Goal: Download file/media

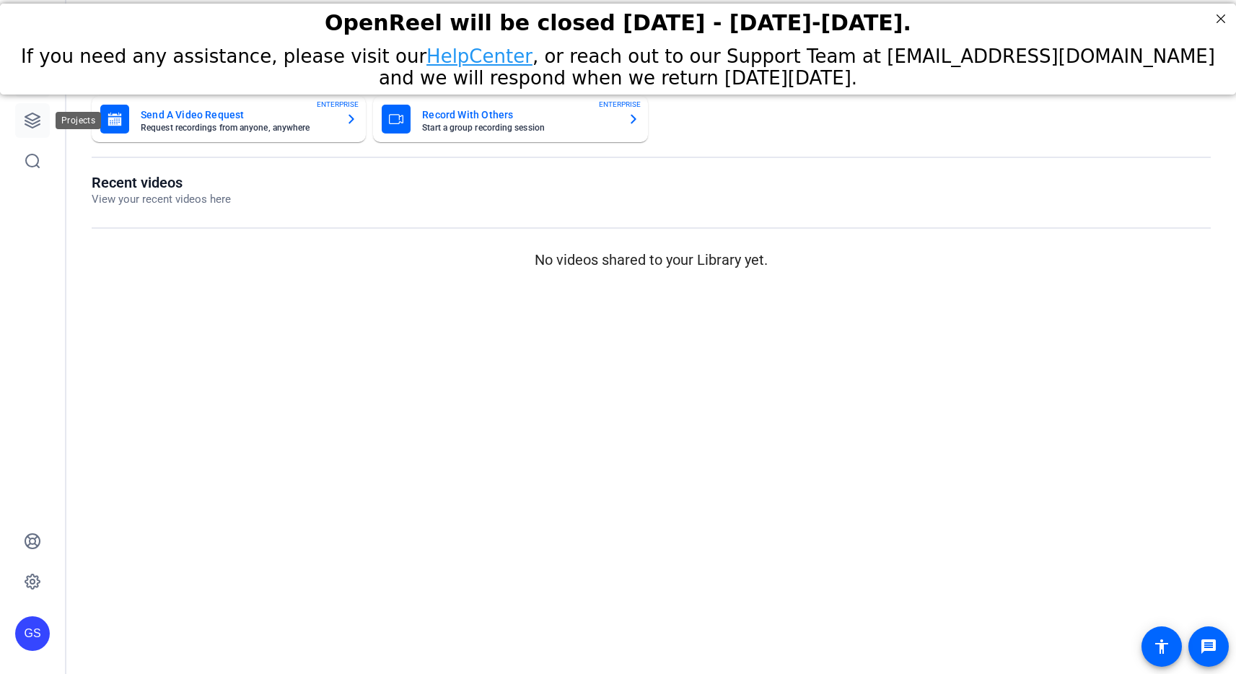
click at [31, 120] on icon at bounding box center [32, 120] width 17 height 17
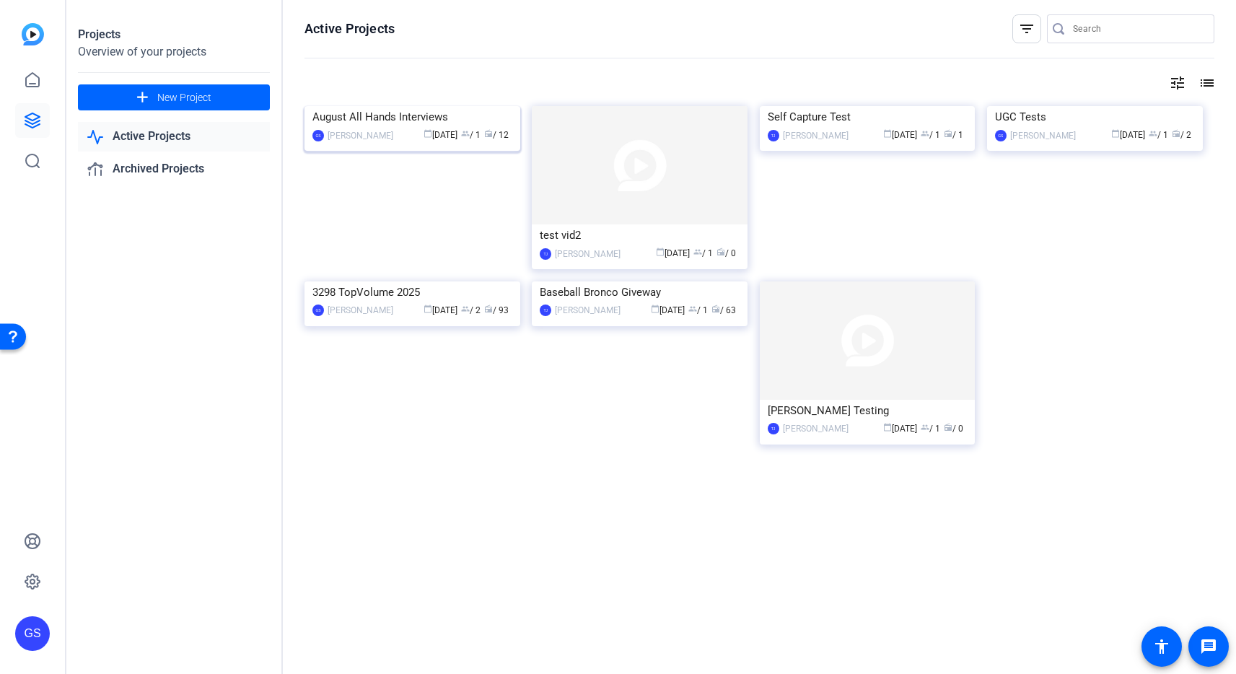
click at [382, 128] on div "August All Hands Interviews" at bounding box center [412, 117] width 200 height 22
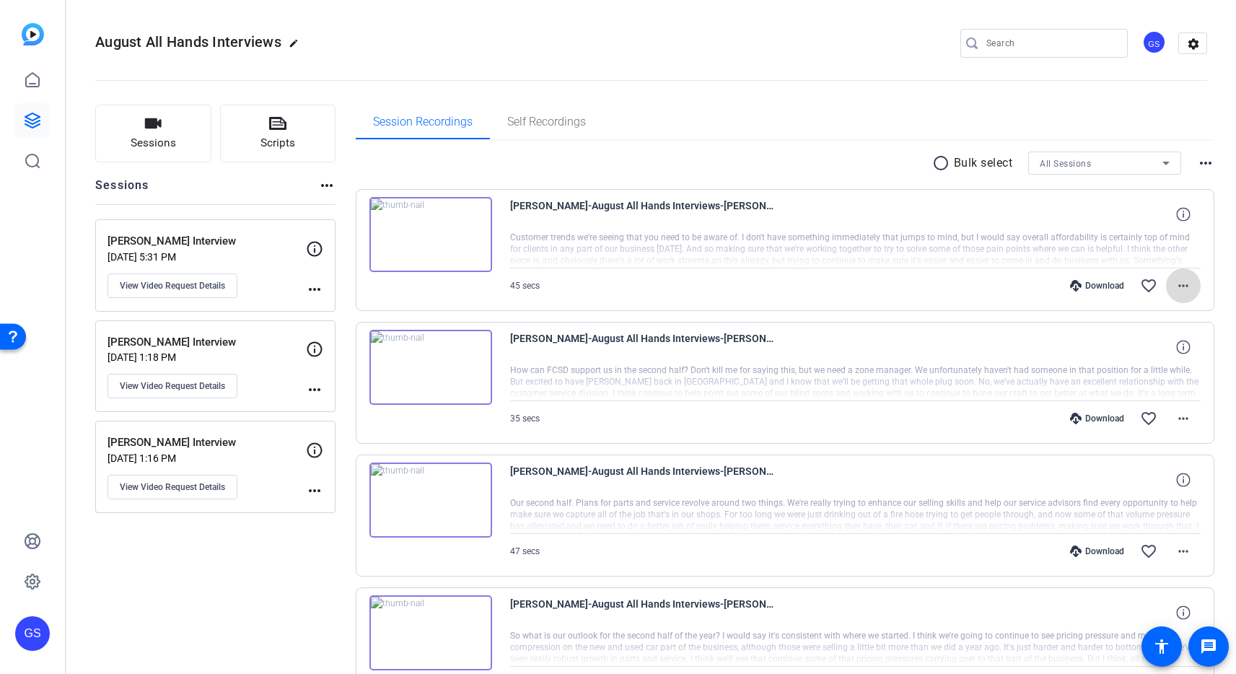
click at [1175, 279] on mat-icon "more_horiz" at bounding box center [1183, 285] width 17 height 17
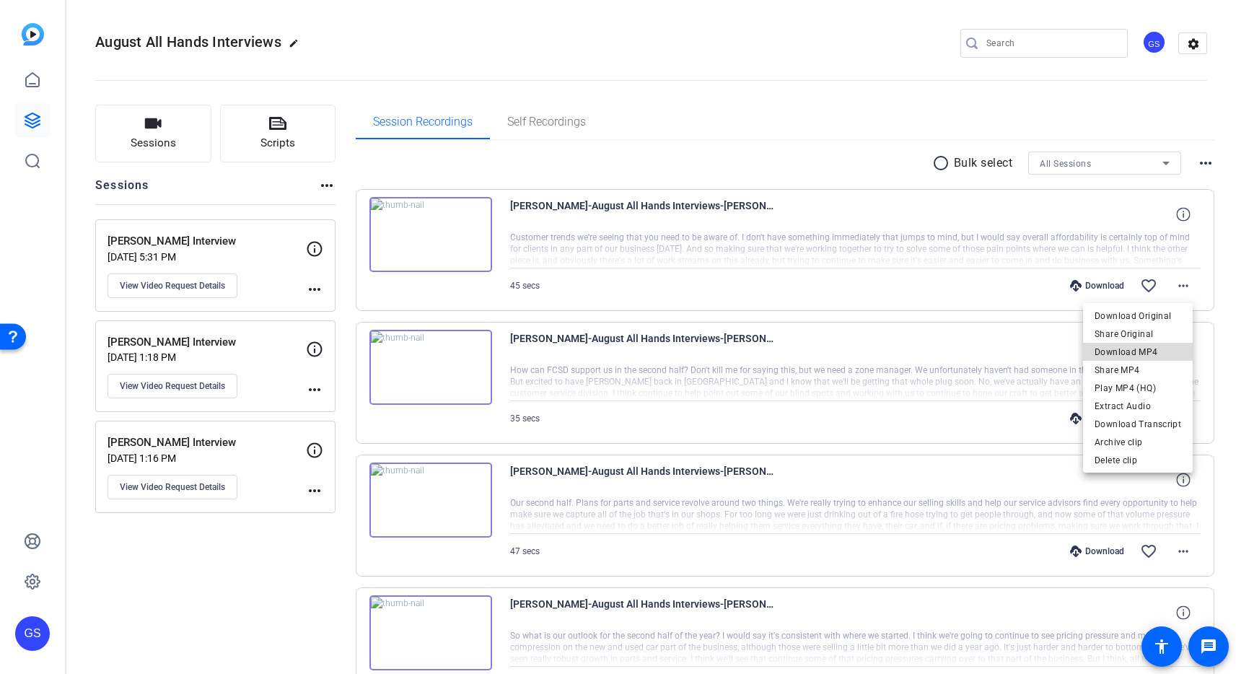
click at [1165, 351] on span "Download MP4" at bounding box center [1138, 351] width 87 height 17
click at [1176, 418] on mat-icon "more_horiz" at bounding box center [1183, 418] width 17 height 17
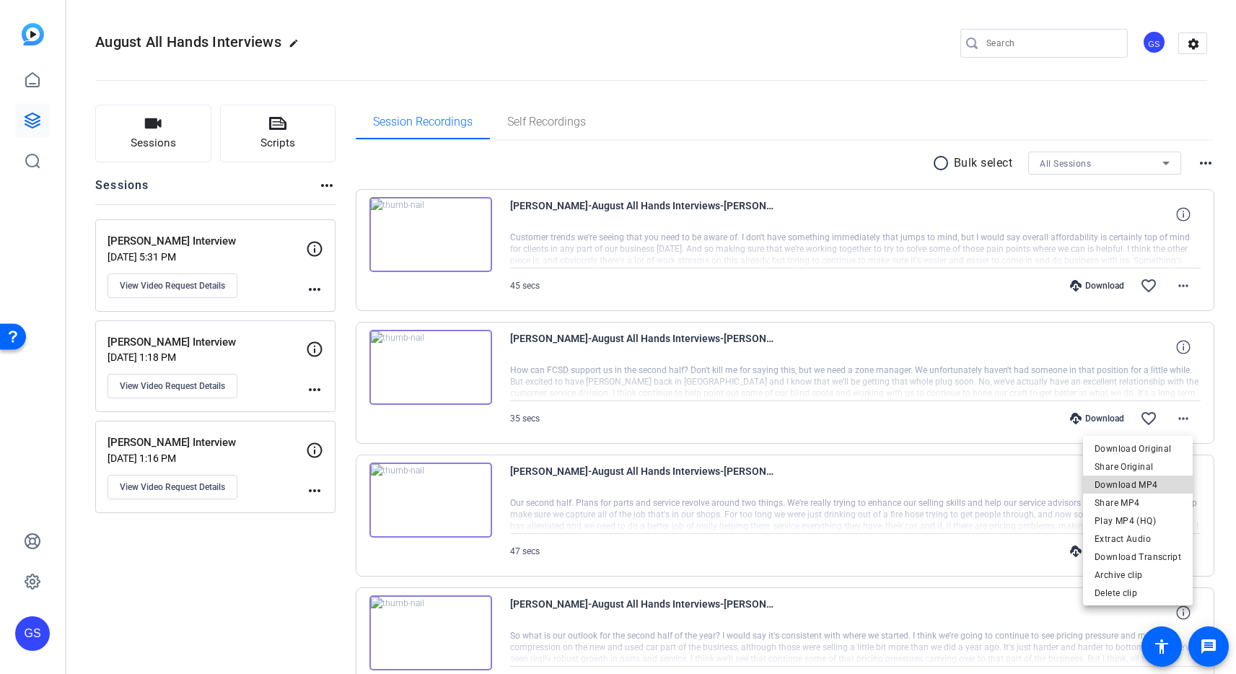
click at [1157, 486] on span "Download MP4" at bounding box center [1138, 484] width 87 height 17
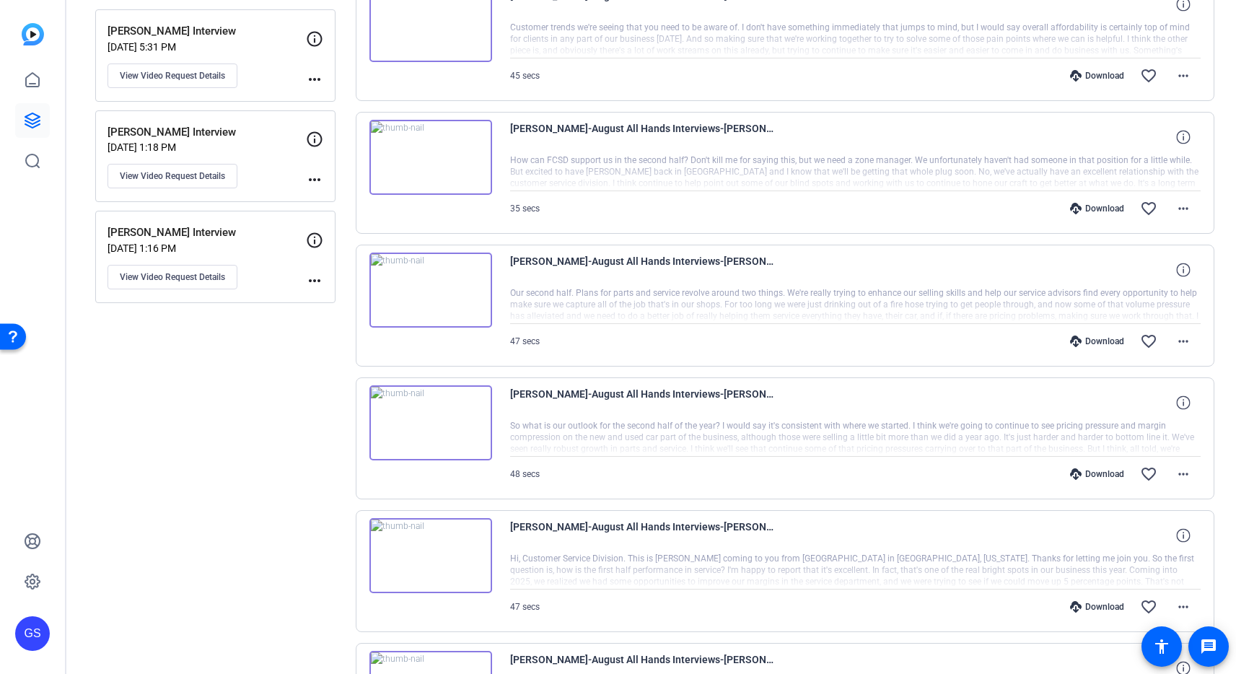
scroll to position [235, 0]
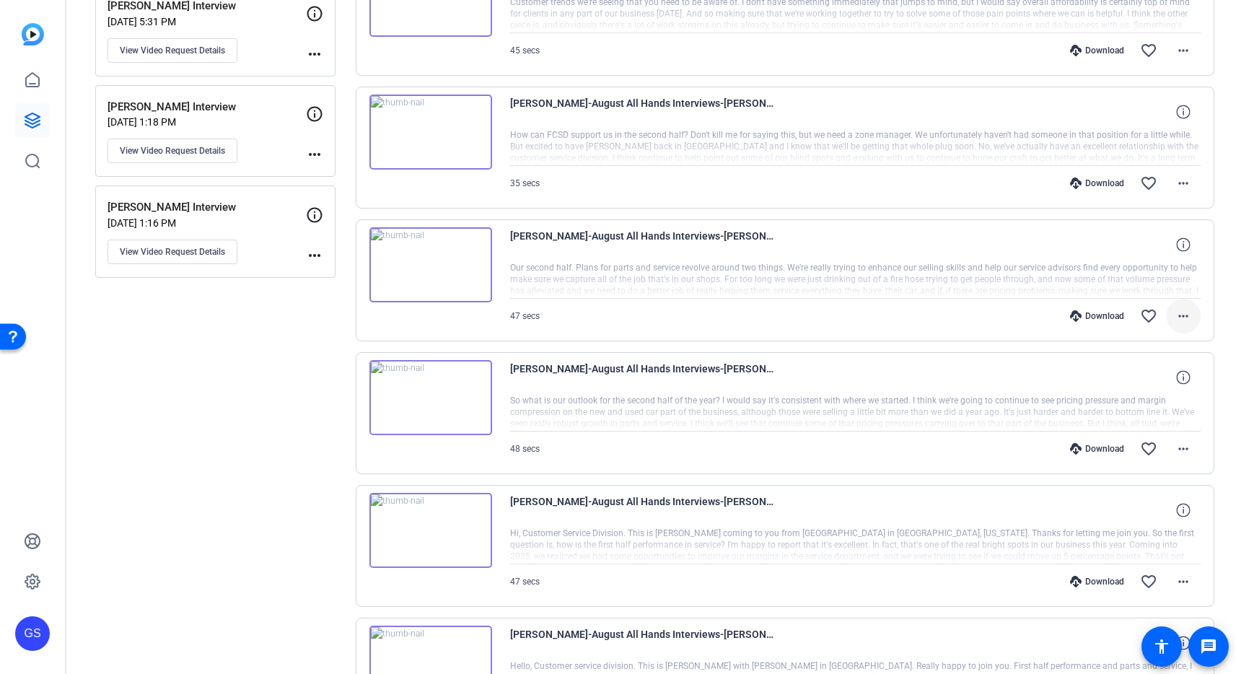
click at [1175, 316] on mat-icon "more_horiz" at bounding box center [1183, 315] width 17 height 17
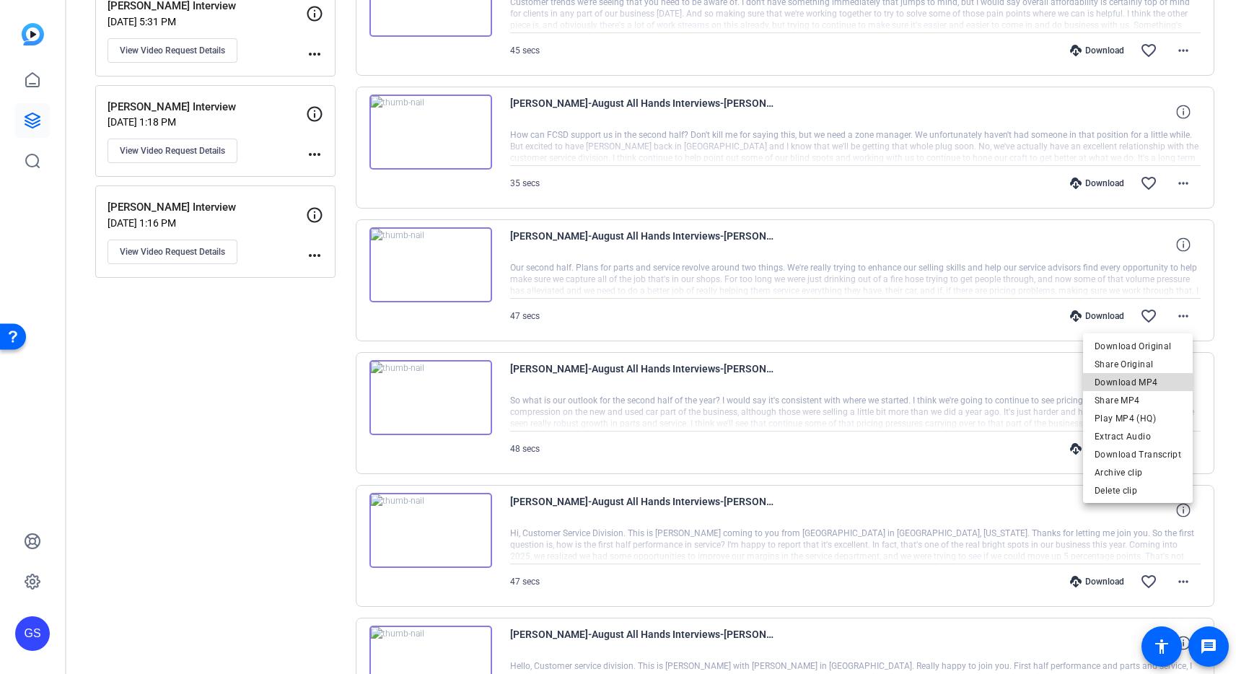
click at [1156, 380] on span "Download MP4" at bounding box center [1138, 382] width 87 height 17
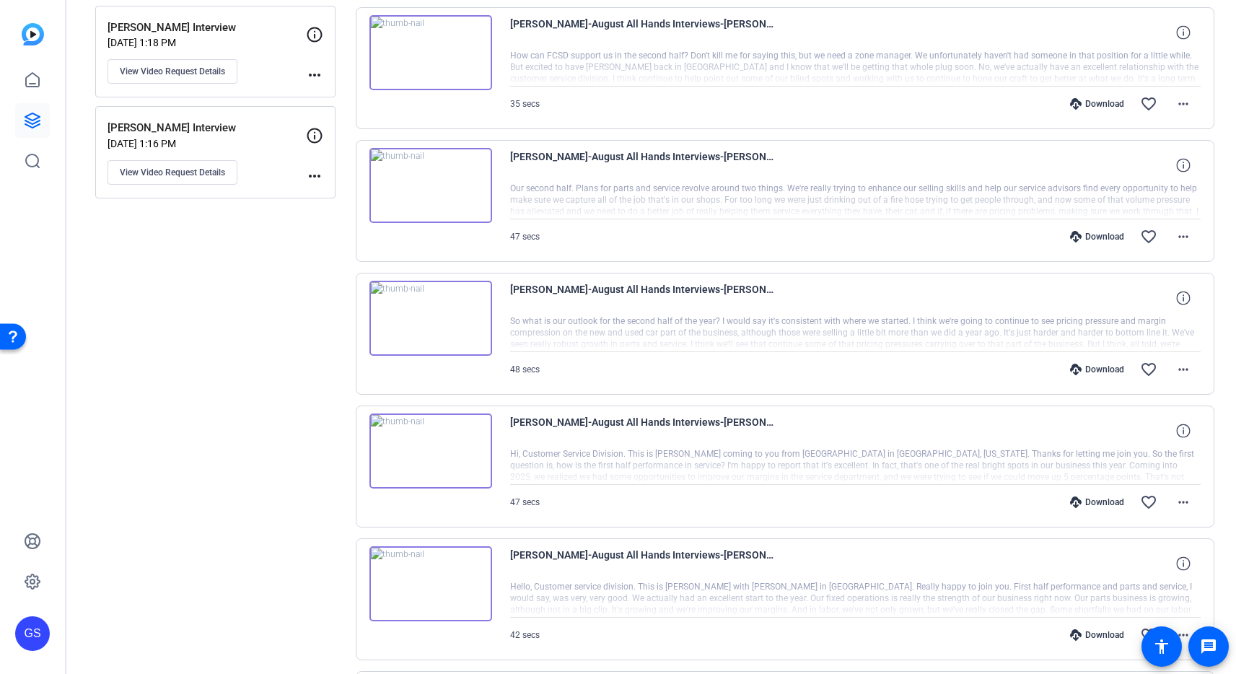
scroll to position [342, 0]
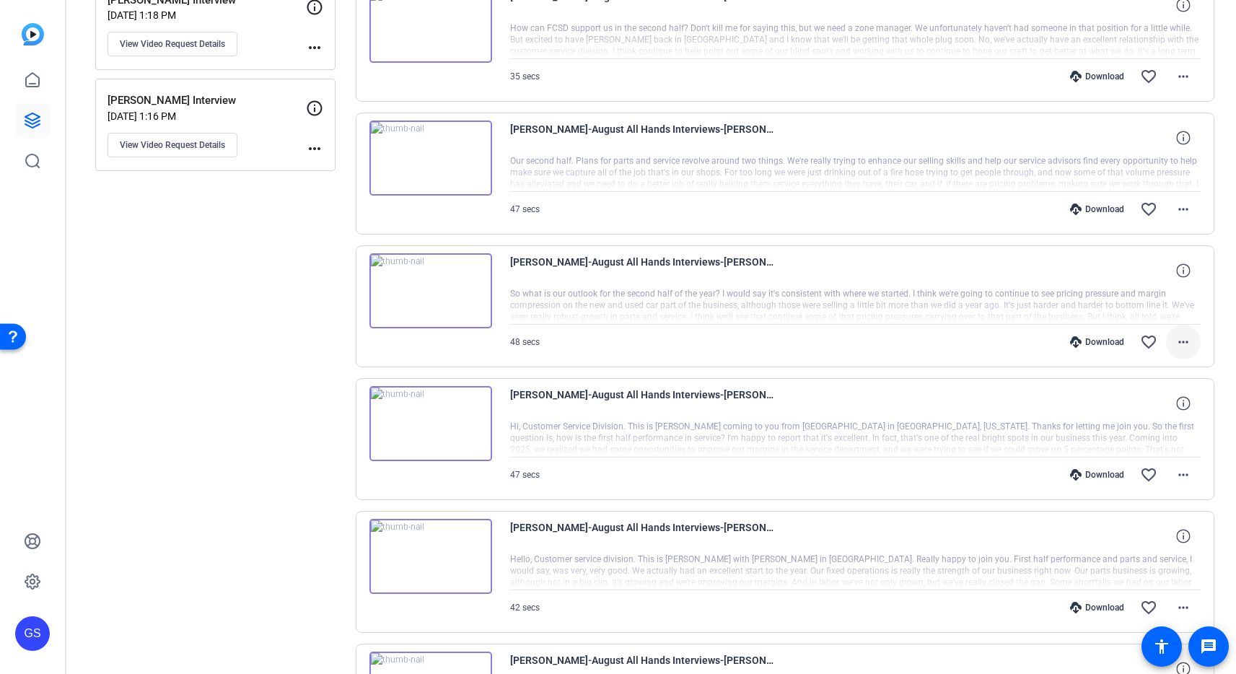
click at [1180, 345] on mat-icon "more_horiz" at bounding box center [1183, 341] width 17 height 17
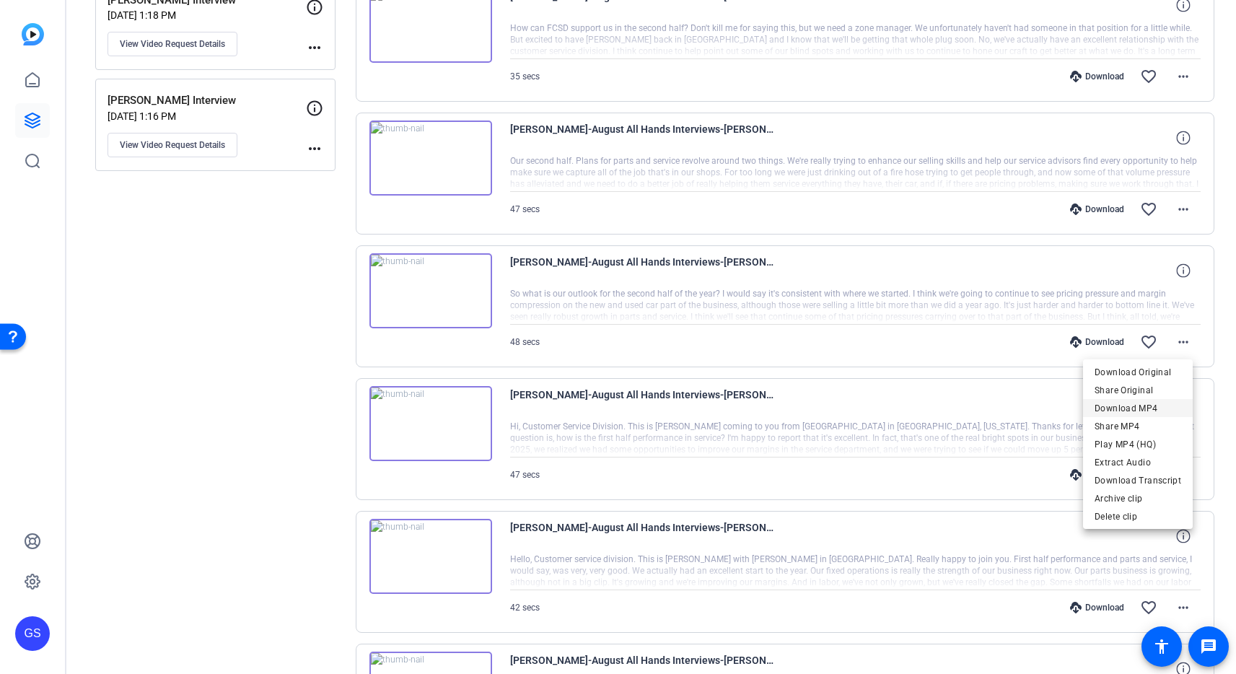
click at [1158, 408] on span "Download MP4" at bounding box center [1138, 407] width 87 height 17
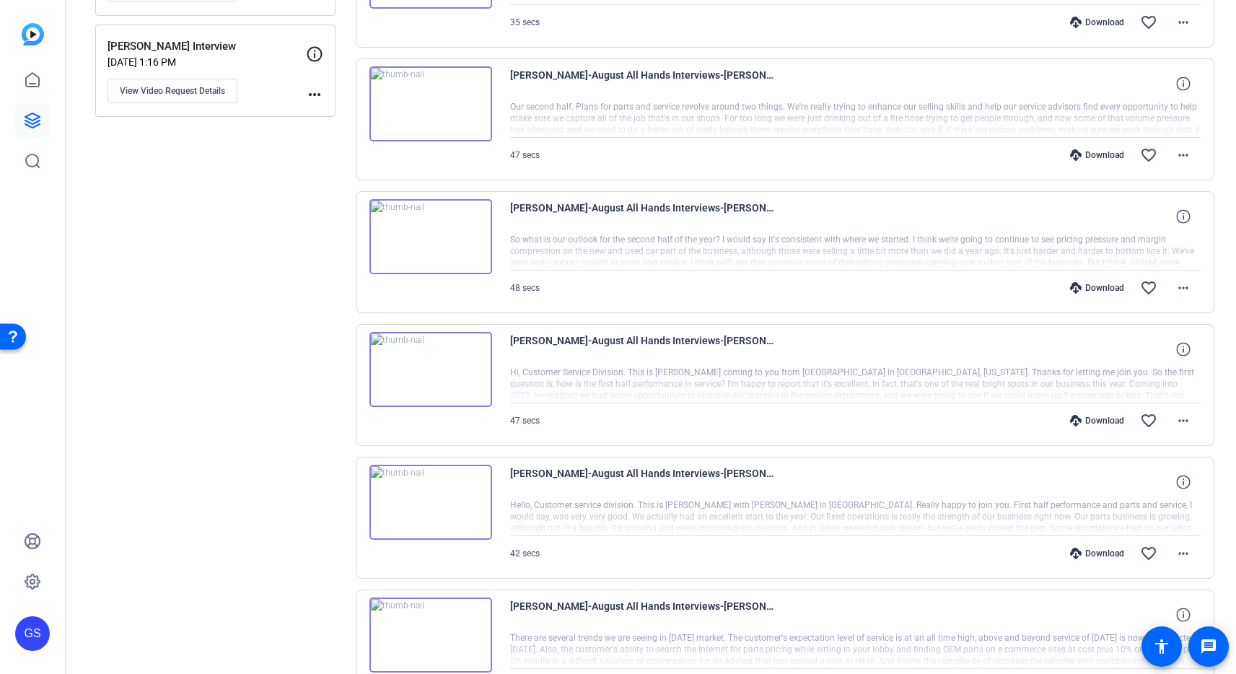
scroll to position [465, 0]
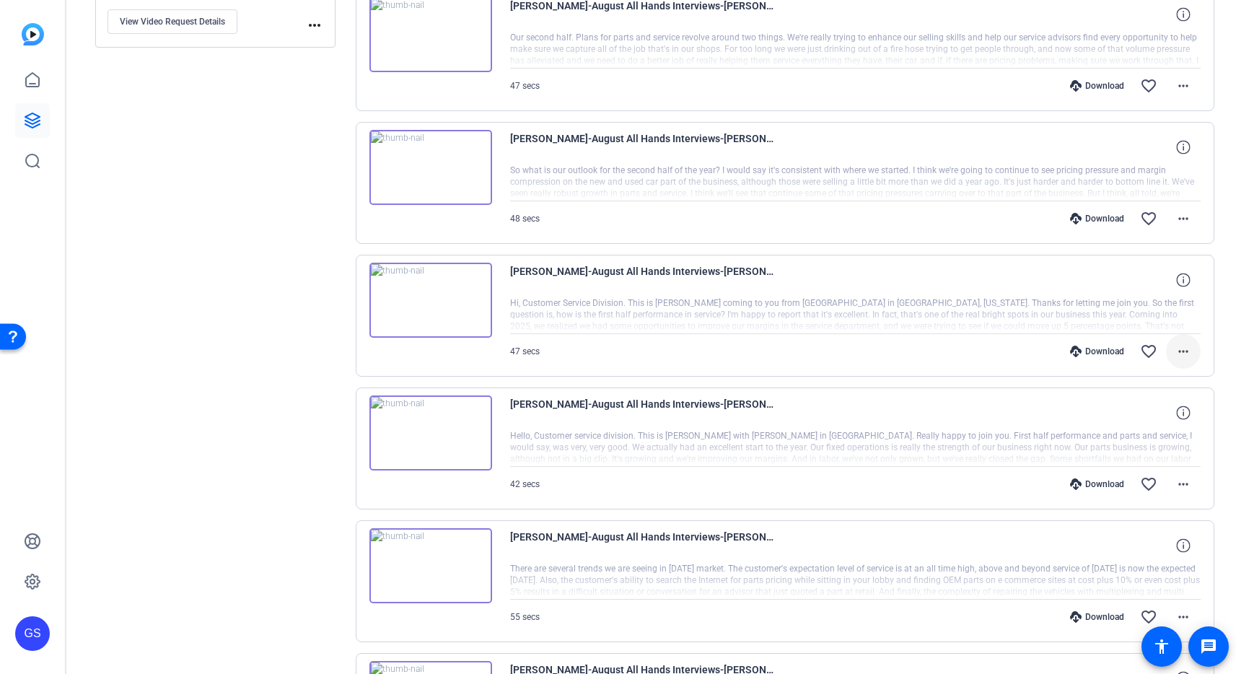
click at [1178, 351] on mat-icon "more_horiz" at bounding box center [1183, 351] width 17 height 17
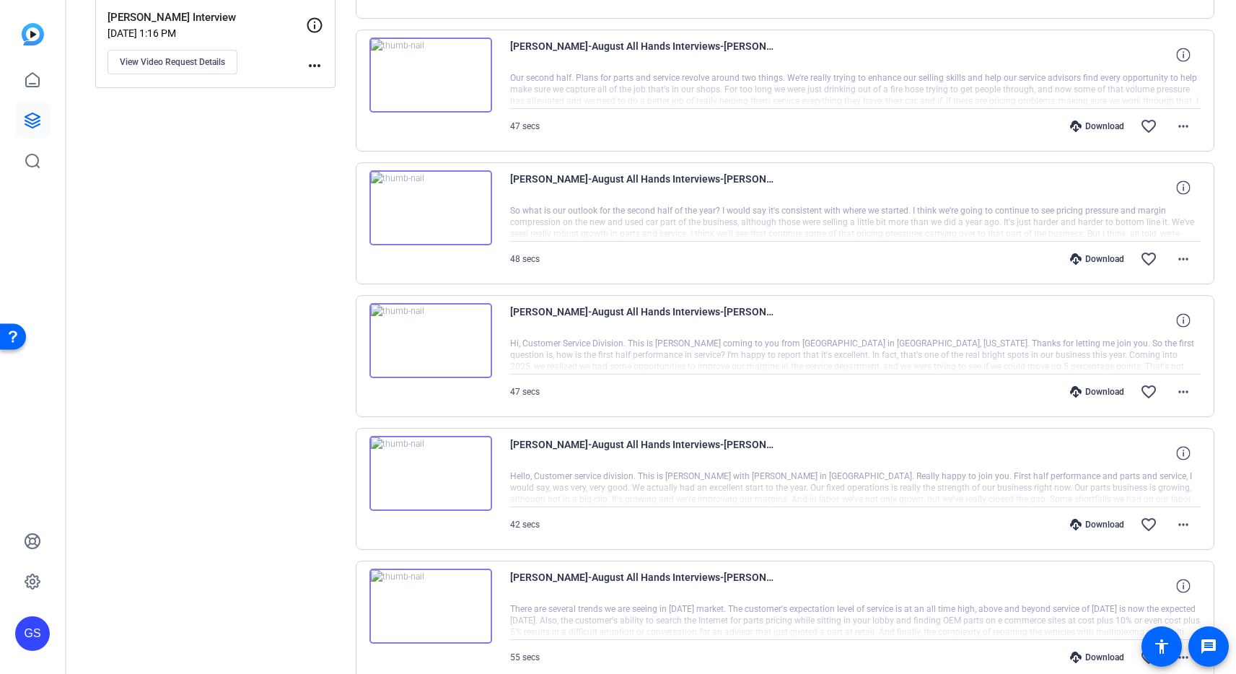
scroll to position [429, 0]
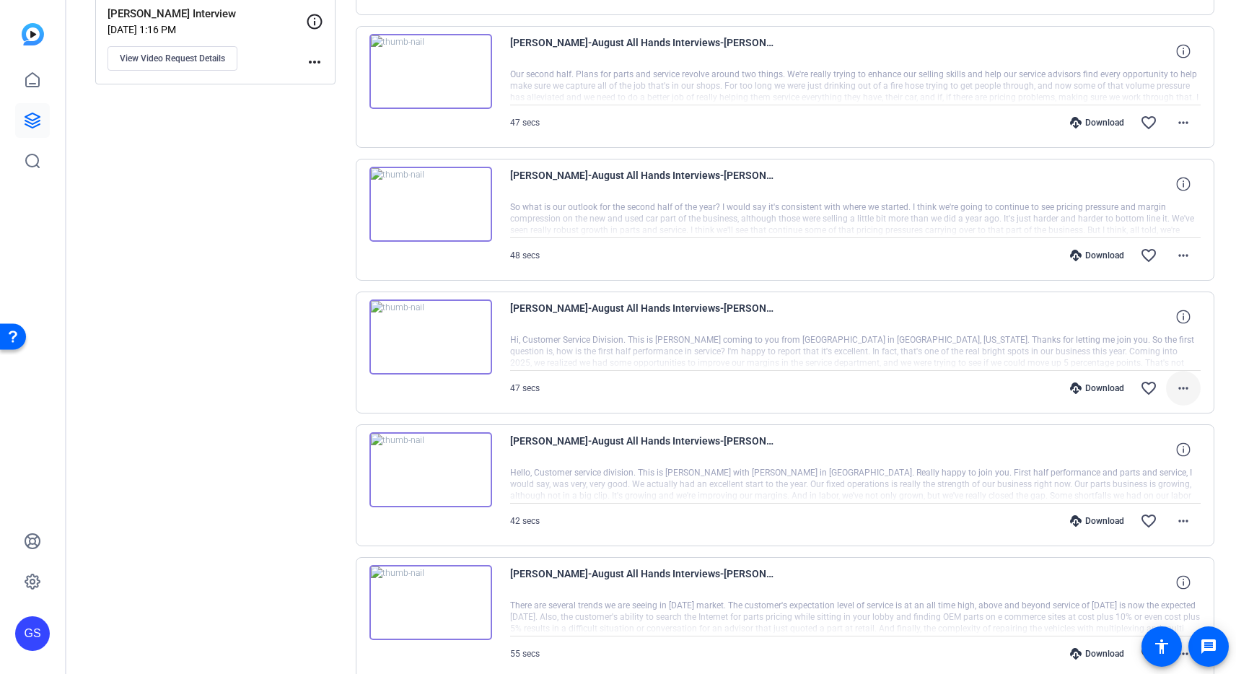
click at [1180, 385] on mat-icon "more_horiz" at bounding box center [1183, 388] width 17 height 17
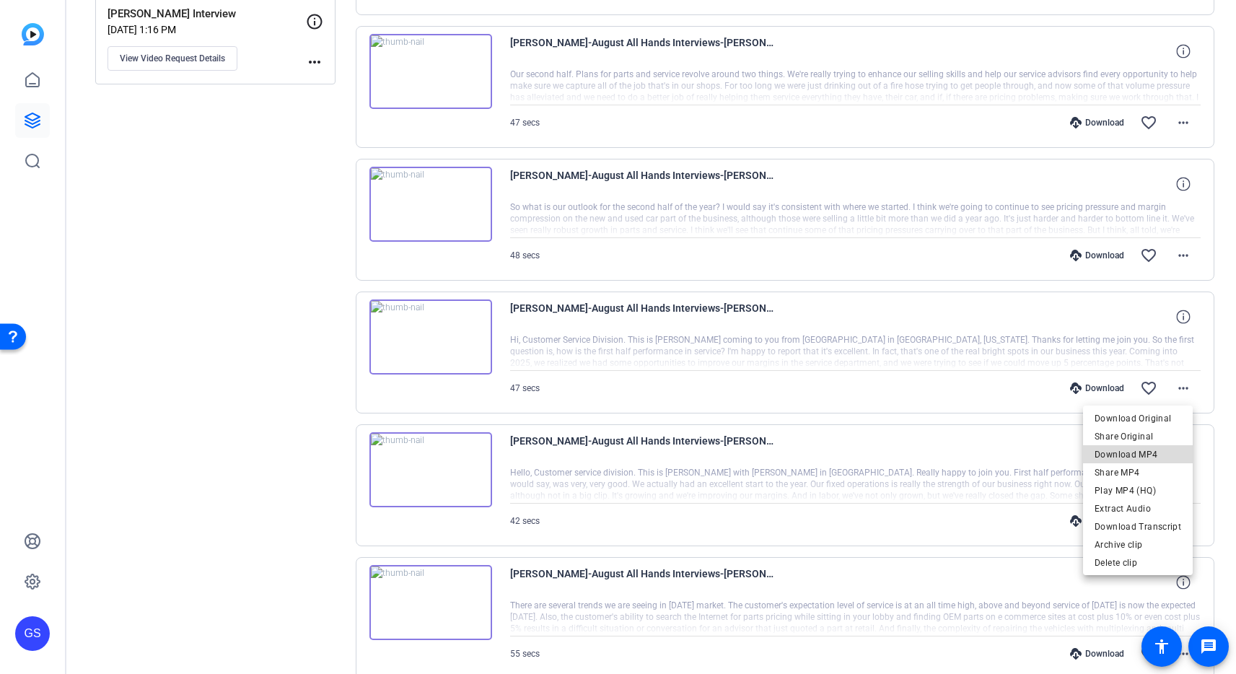
click at [1154, 455] on span "Download MP4" at bounding box center [1138, 453] width 87 height 17
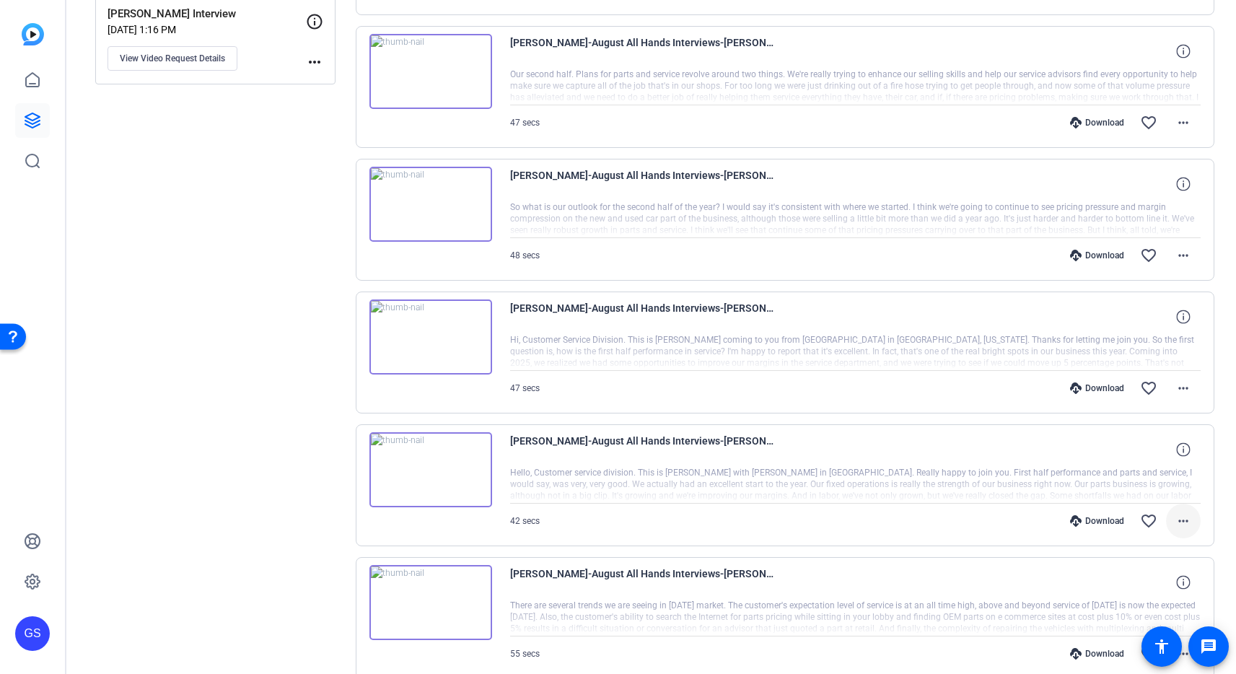
click at [1175, 522] on mat-icon "more_horiz" at bounding box center [1183, 520] width 17 height 17
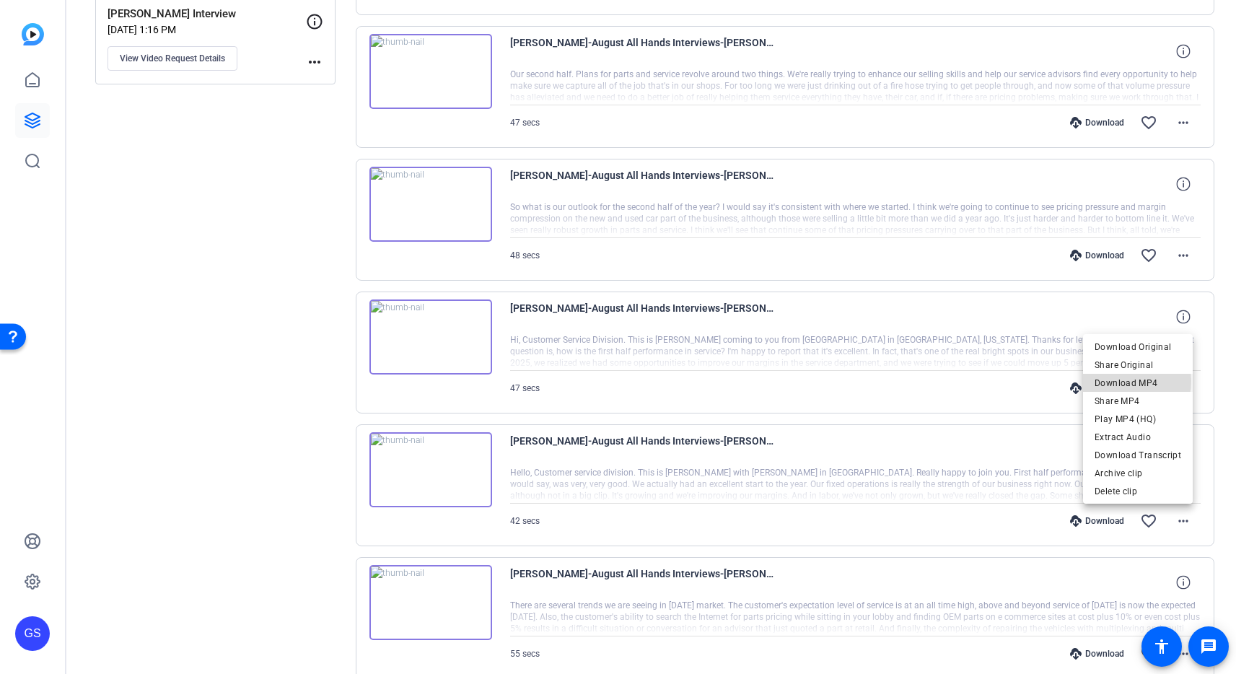
click at [1127, 381] on span "Download MP4" at bounding box center [1138, 382] width 87 height 17
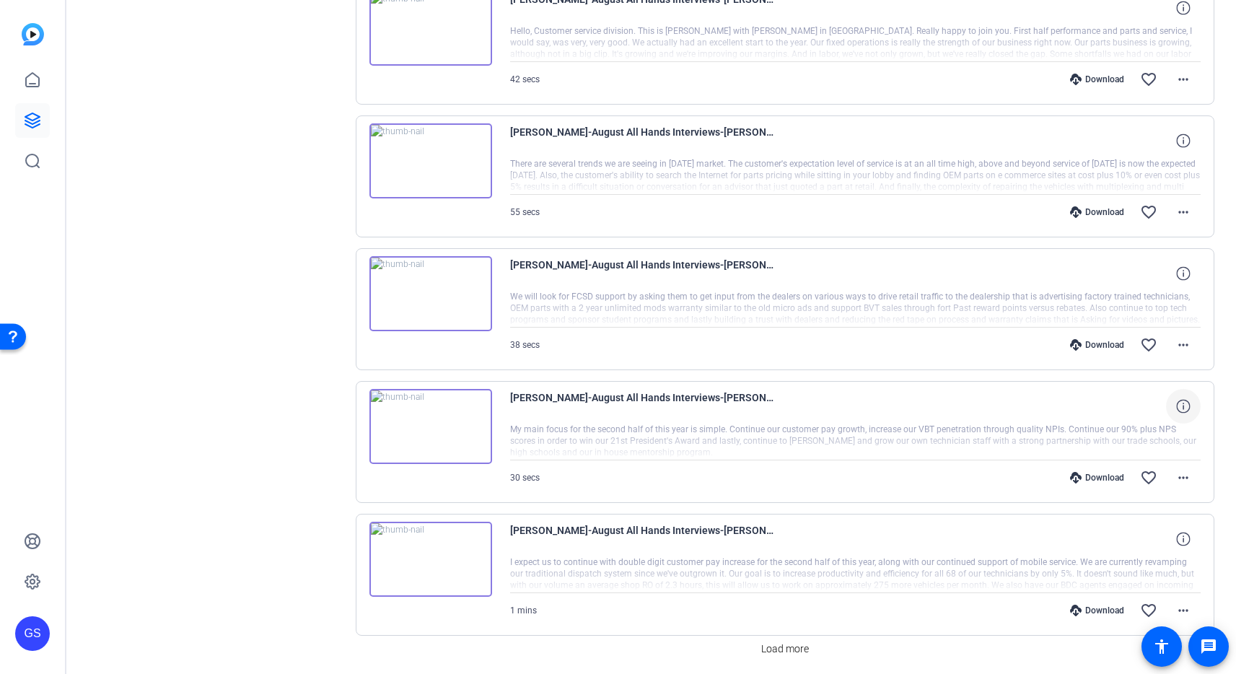
scroll to position [872, 0]
click at [1177, 214] on mat-icon "more_horiz" at bounding box center [1183, 210] width 17 height 17
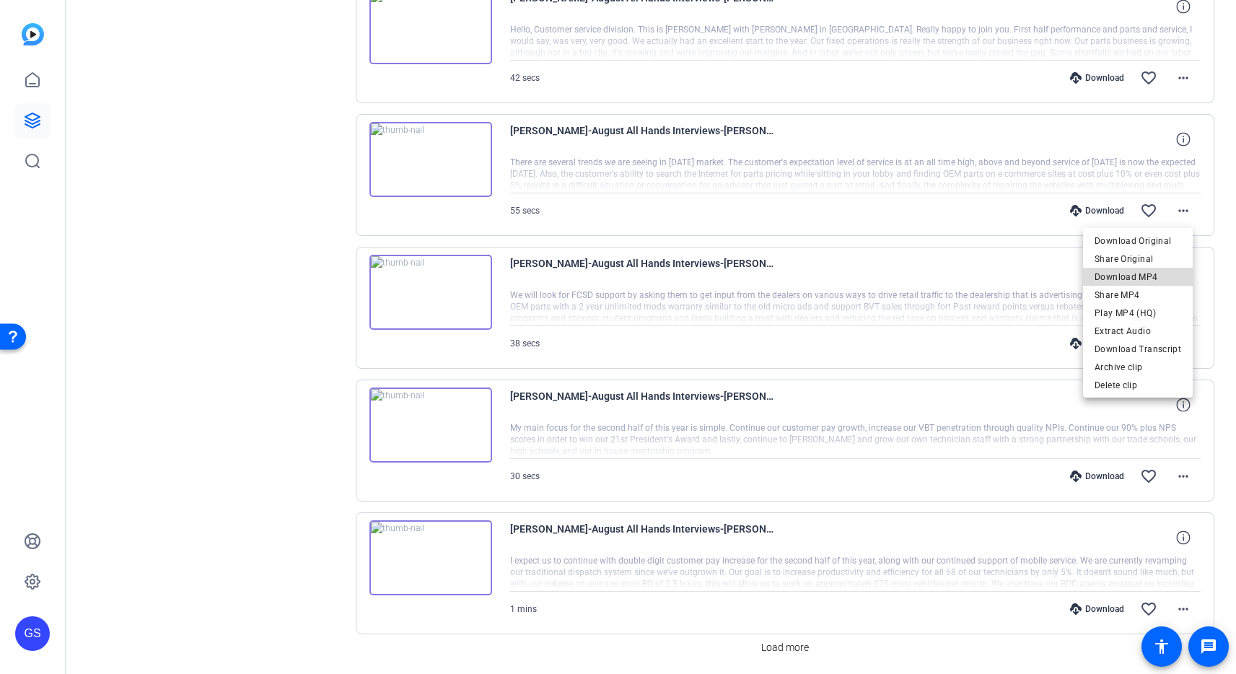
click at [1148, 276] on span "Download MP4" at bounding box center [1138, 276] width 87 height 17
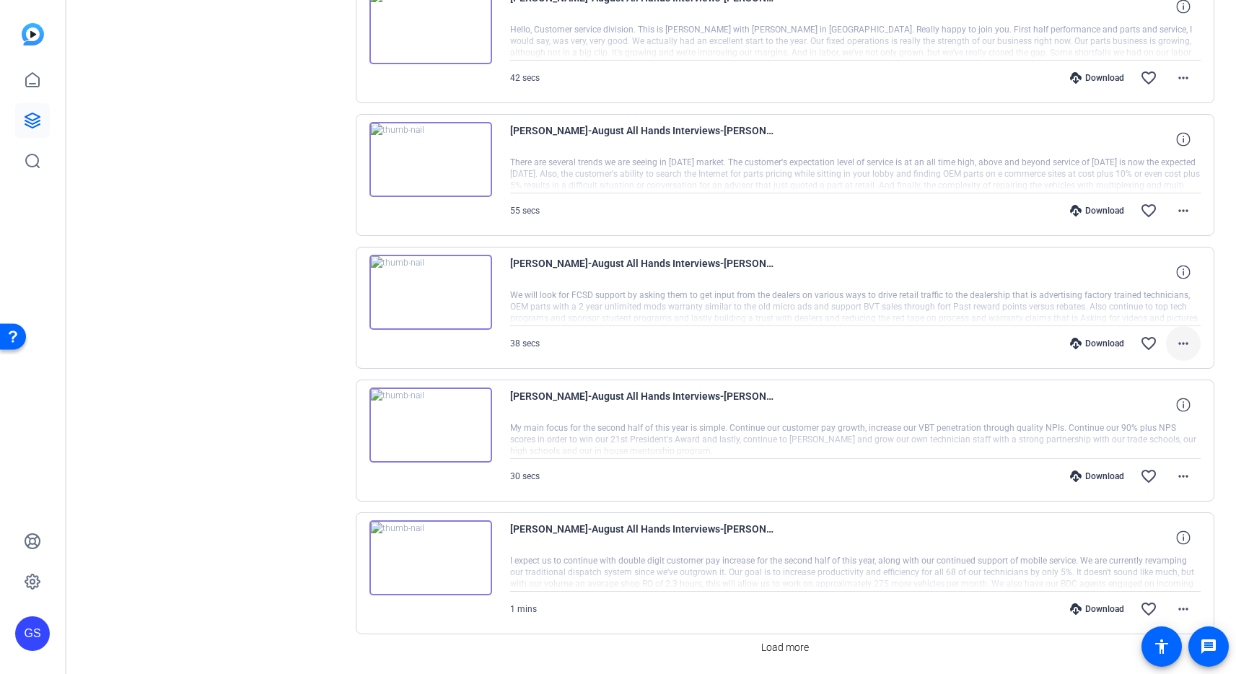
click at [1176, 343] on mat-icon "more_horiz" at bounding box center [1183, 343] width 17 height 17
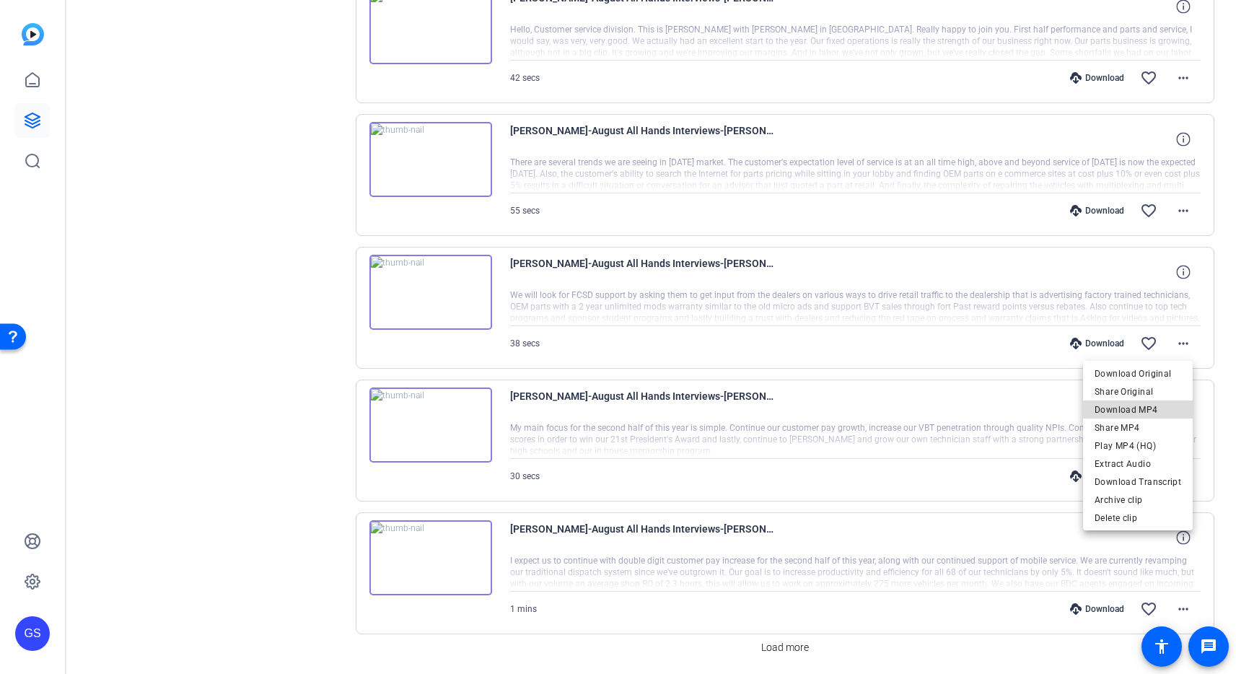
click at [1154, 407] on span "Download MP4" at bounding box center [1138, 408] width 87 height 17
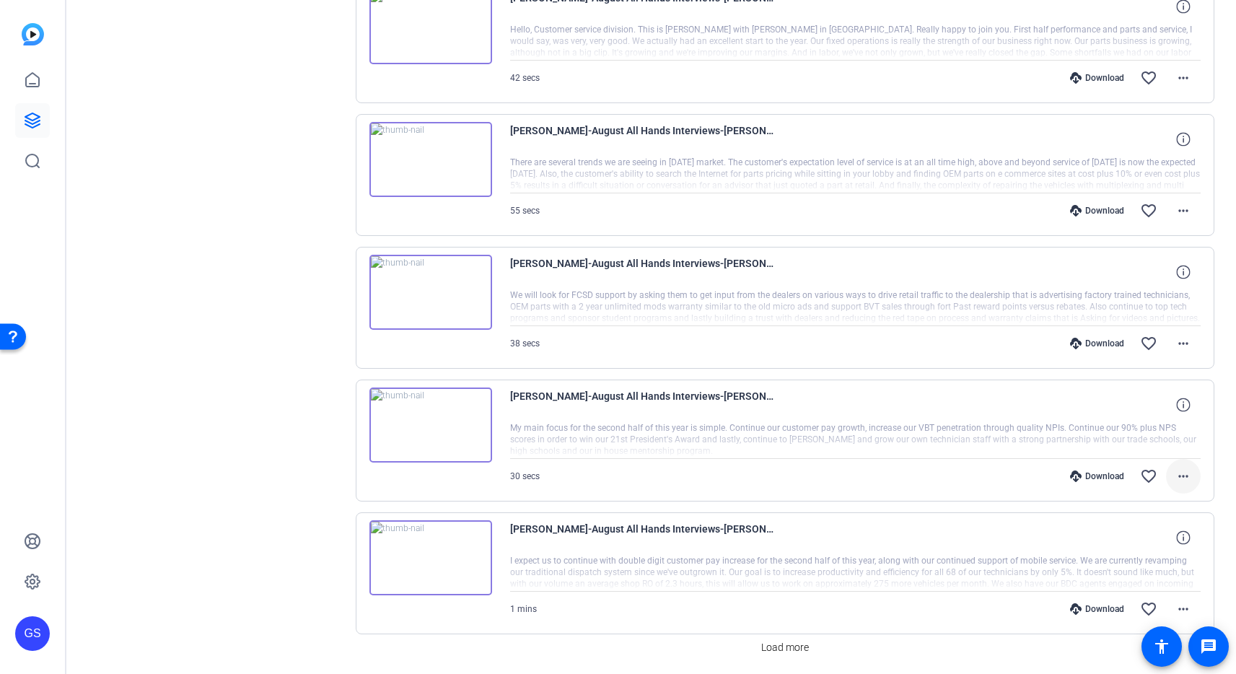
click at [1175, 475] on mat-icon "more_horiz" at bounding box center [1183, 476] width 17 height 17
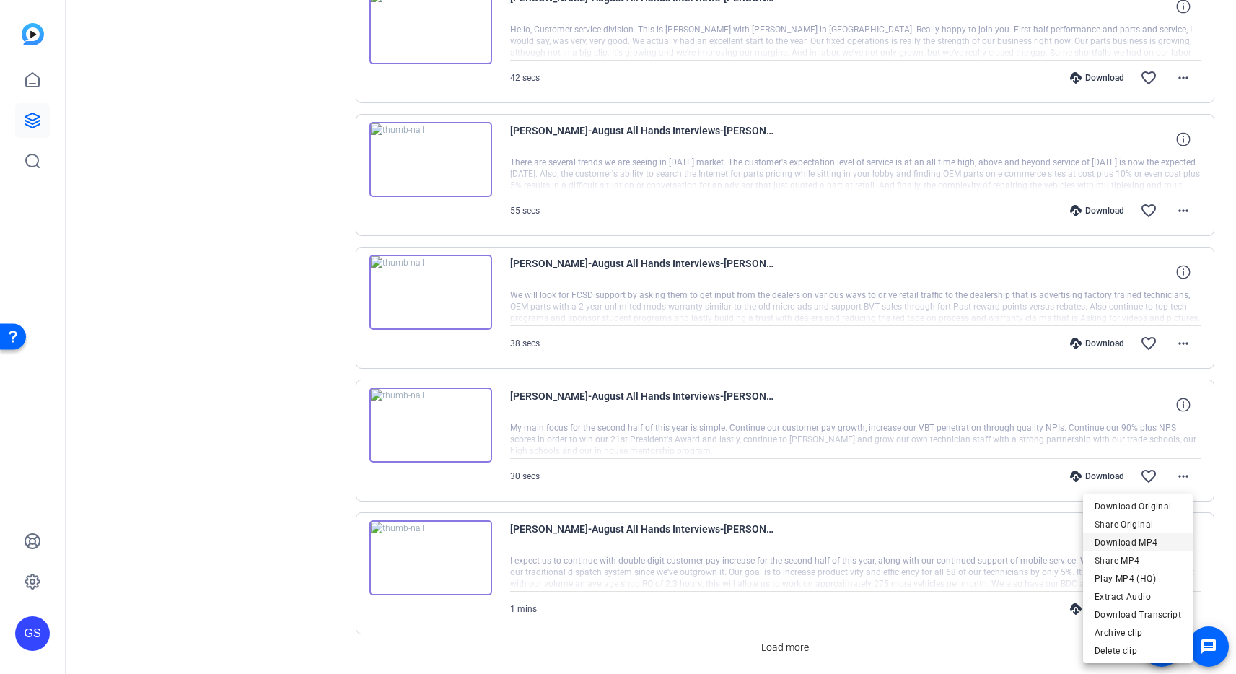
click at [1155, 539] on span "Download MP4" at bounding box center [1138, 541] width 87 height 17
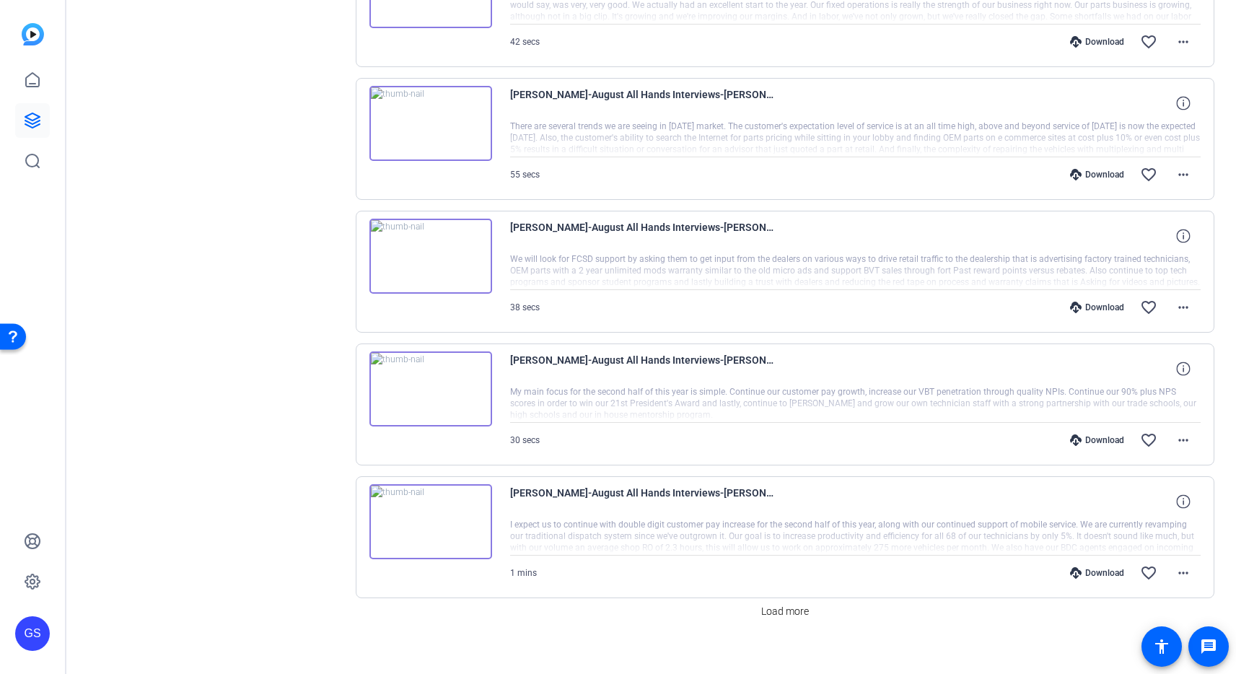
scroll to position [922, 0]
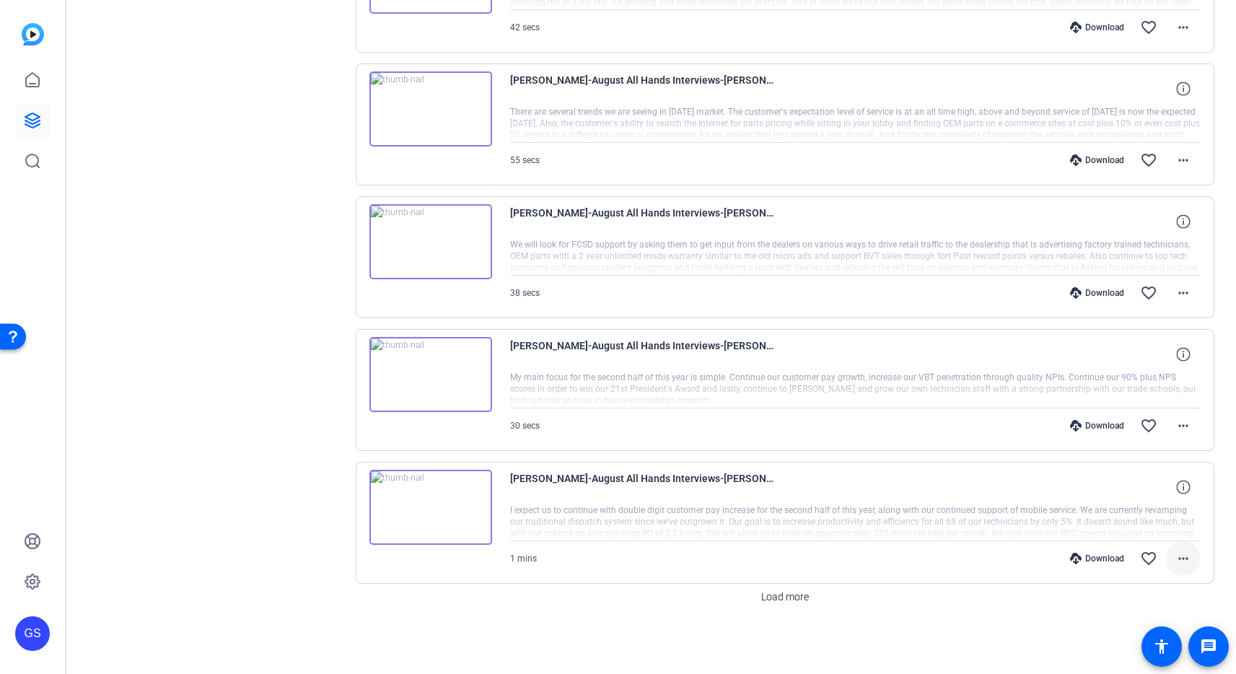
click at [1175, 561] on mat-icon "more_horiz" at bounding box center [1183, 558] width 17 height 17
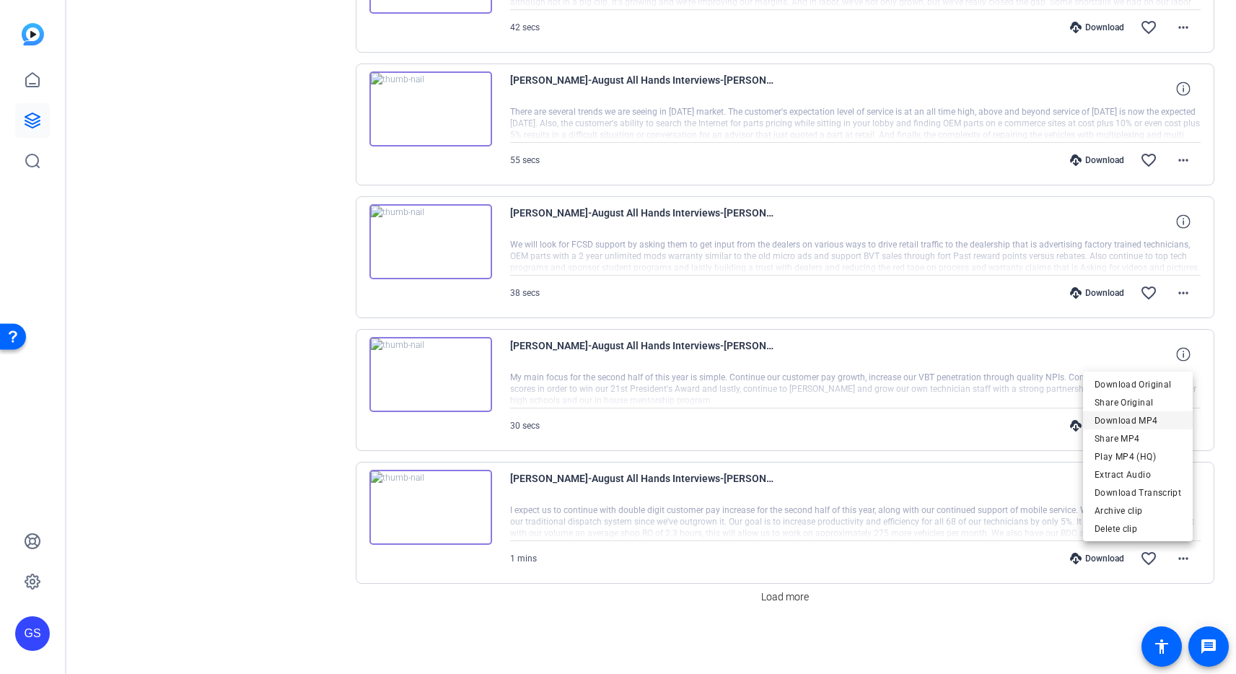
click at [1139, 415] on span "Download MP4" at bounding box center [1138, 420] width 87 height 17
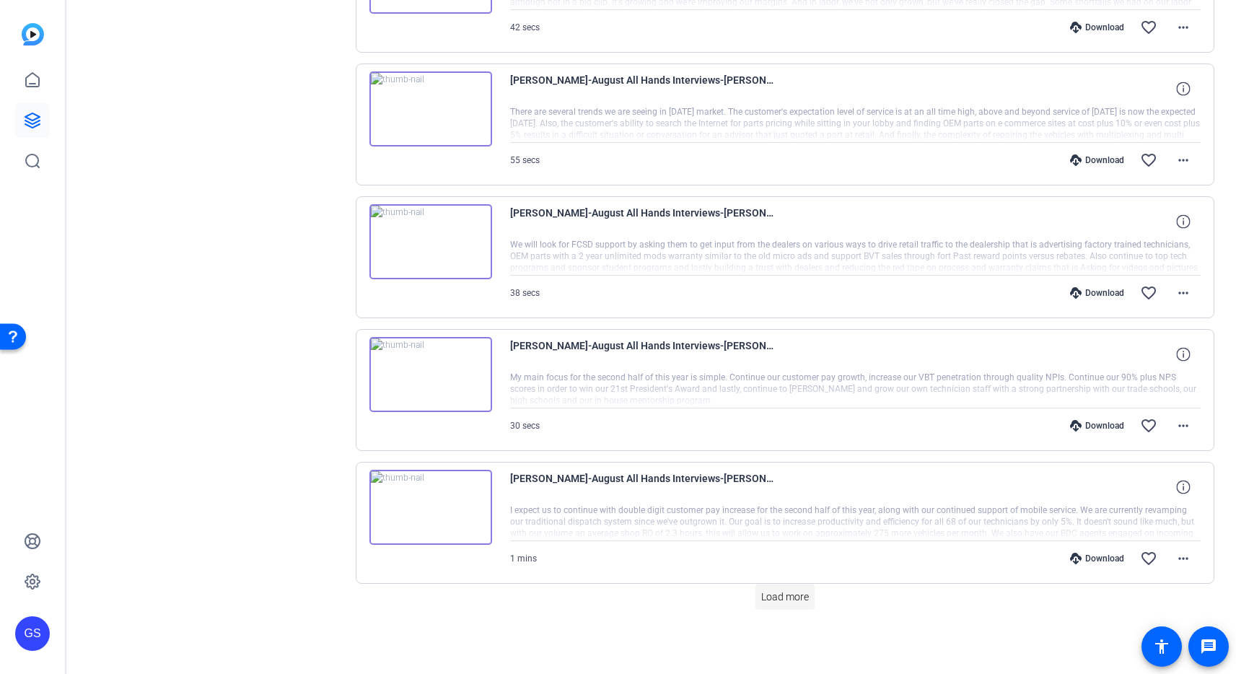
click at [786, 598] on span "Load more" at bounding box center [785, 596] width 48 height 15
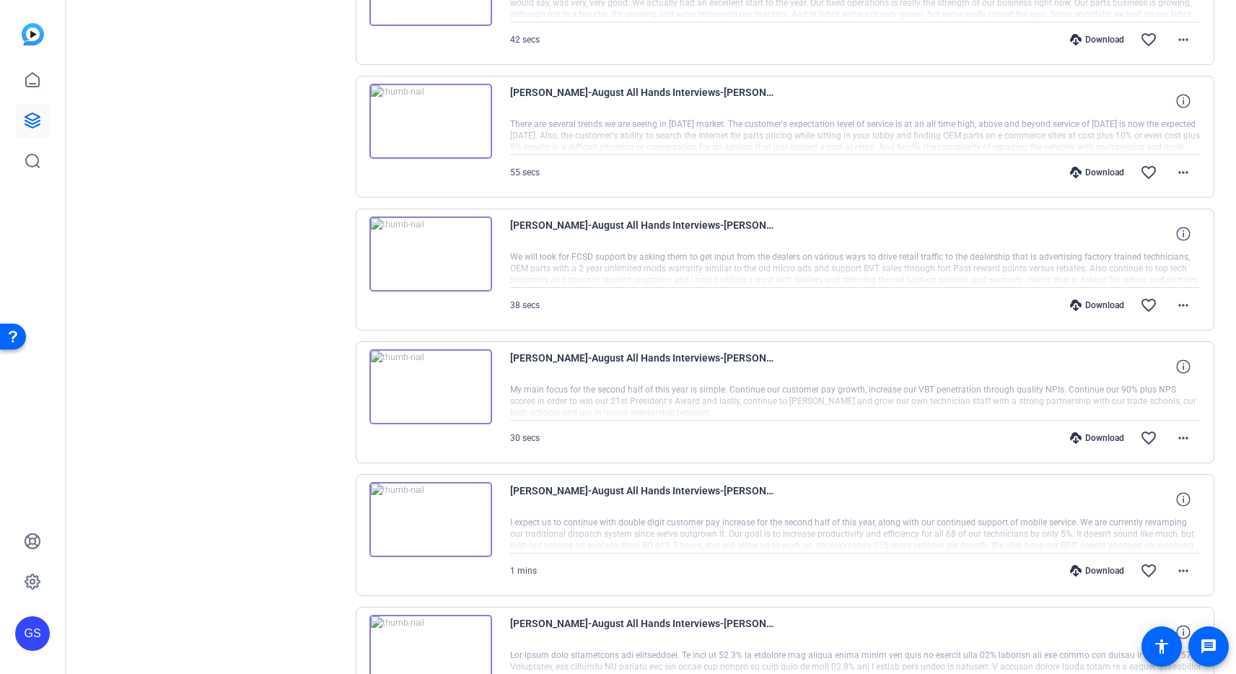
scroll to position [1162, 0]
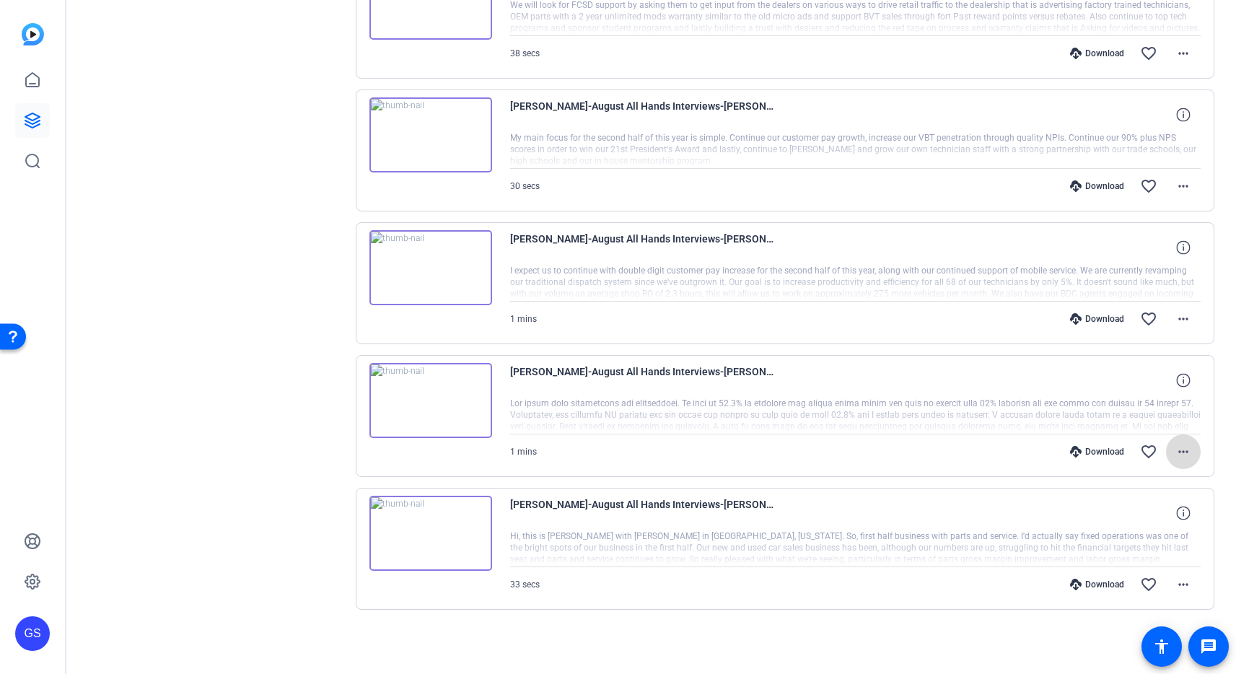
click at [1177, 452] on mat-icon "more_horiz" at bounding box center [1183, 451] width 17 height 17
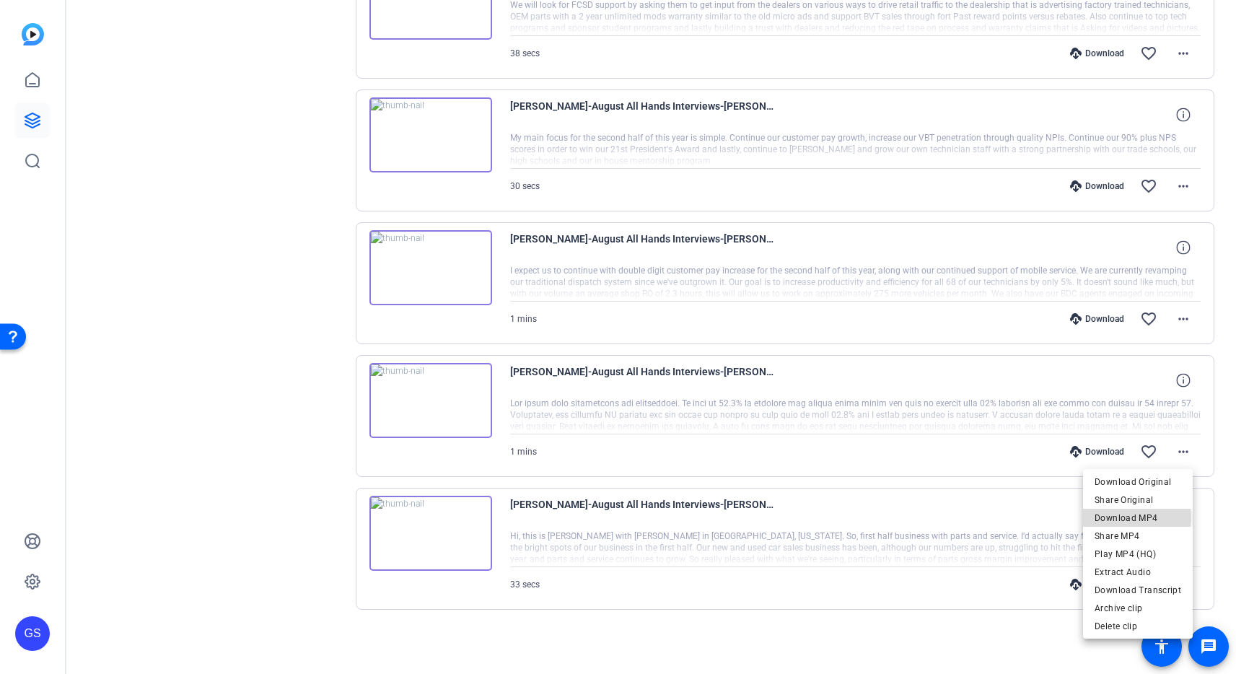
click at [1133, 518] on span "Download MP4" at bounding box center [1138, 517] width 87 height 17
